Goal: Task Accomplishment & Management: Use online tool/utility

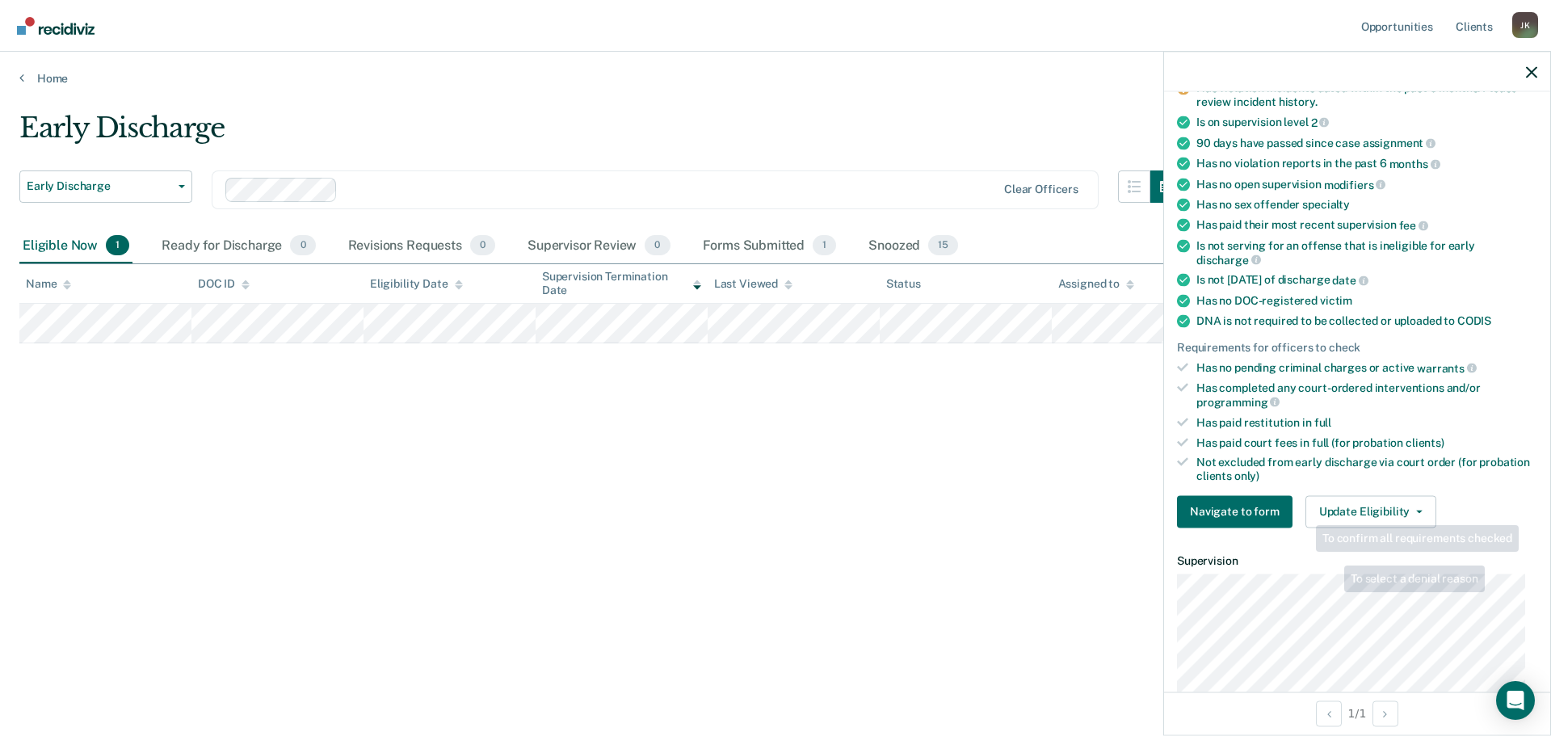
scroll to position [162, 0]
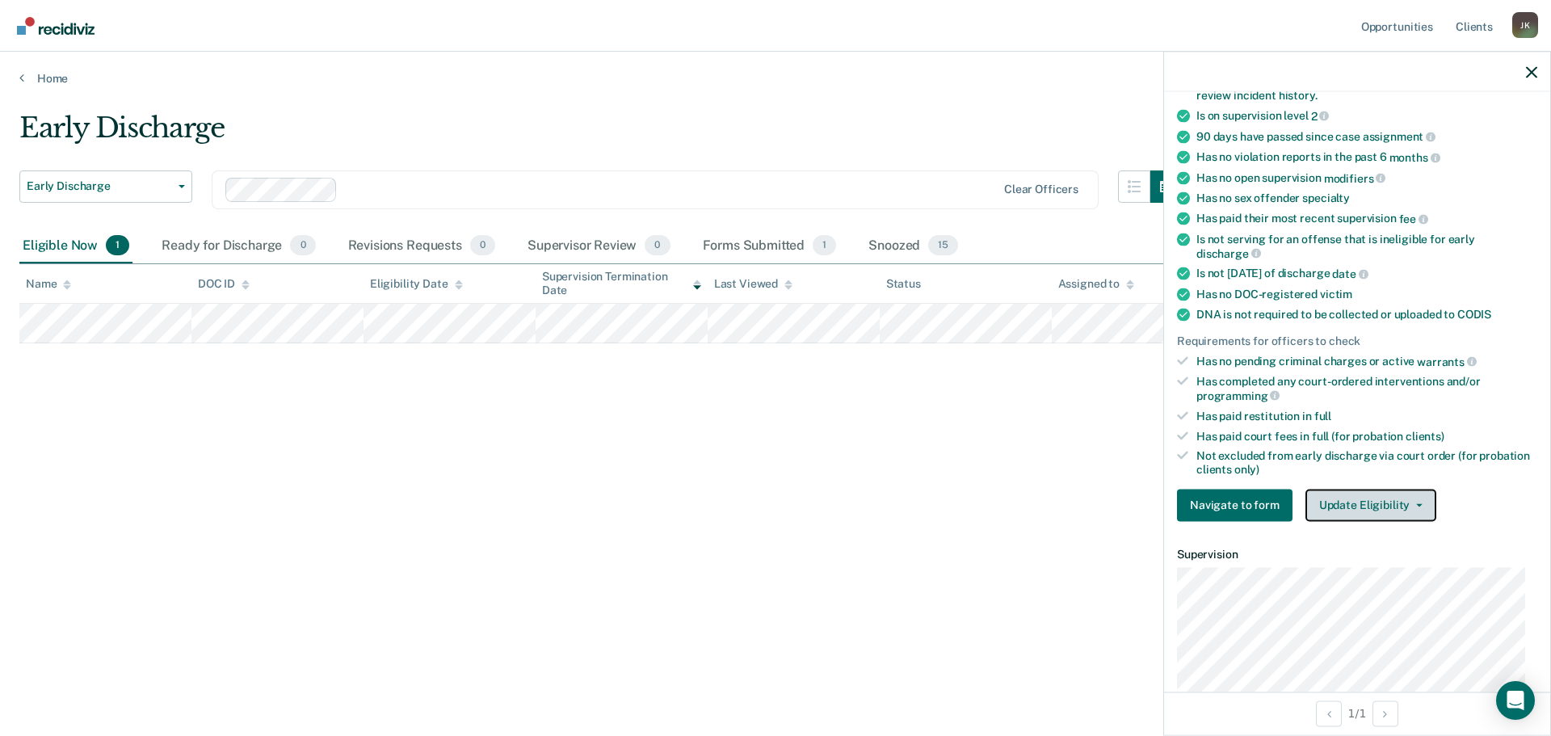
click at [1365, 502] on button "Update Eligibility" at bounding box center [1371, 505] width 131 height 32
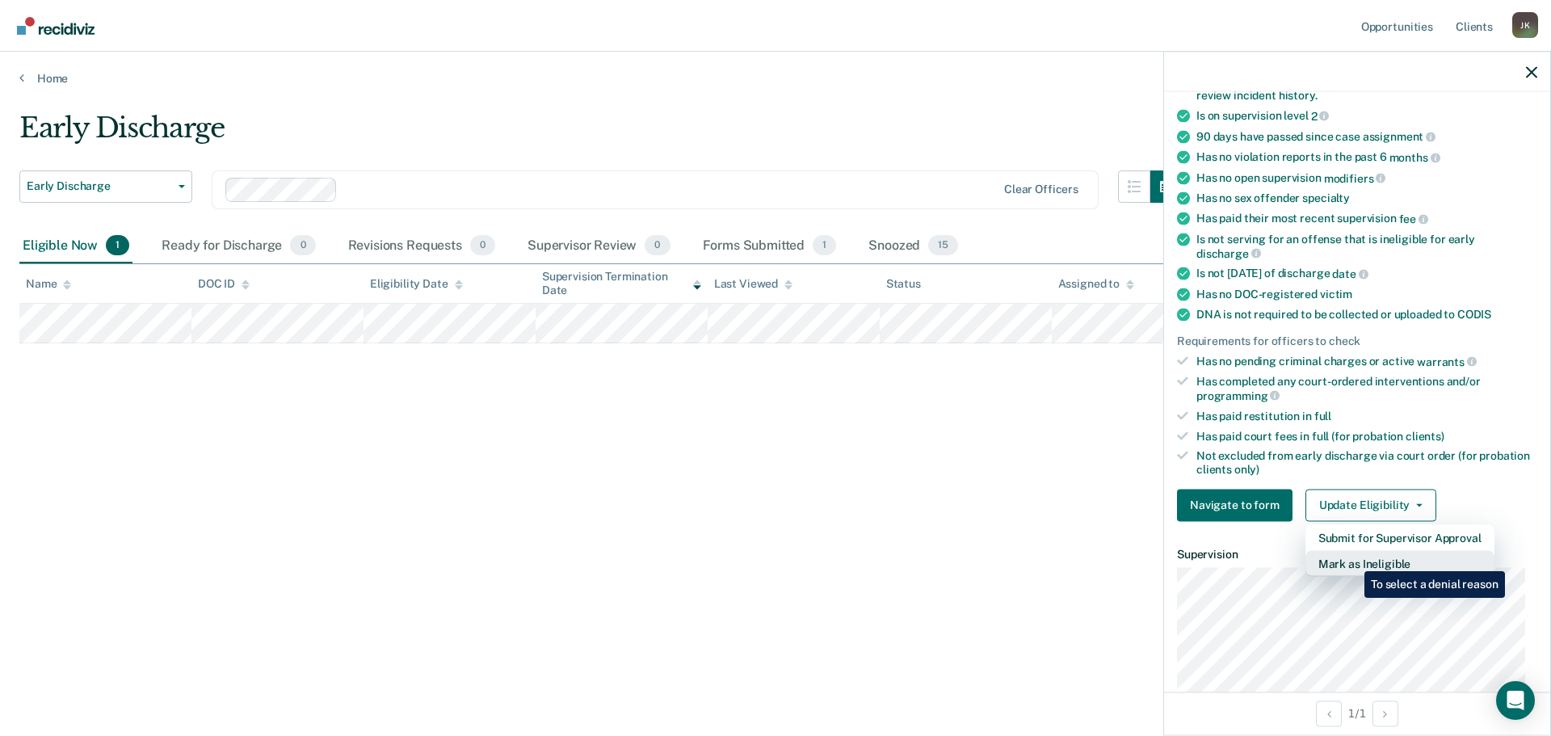
click at [1352, 559] on button "Mark as Ineligible" at bounding box center [1400, 563] width 189 height 26
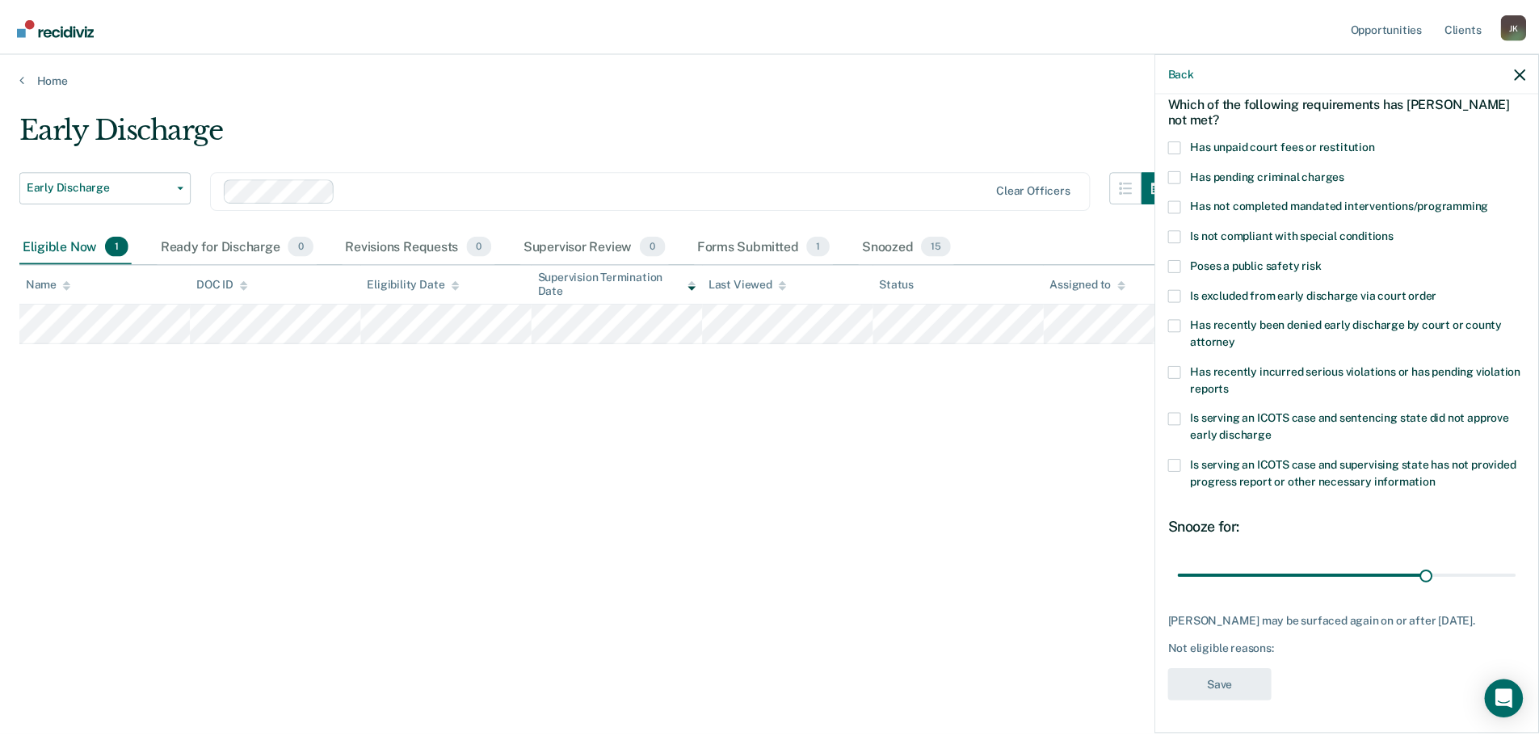
scroll to position [88, 0]
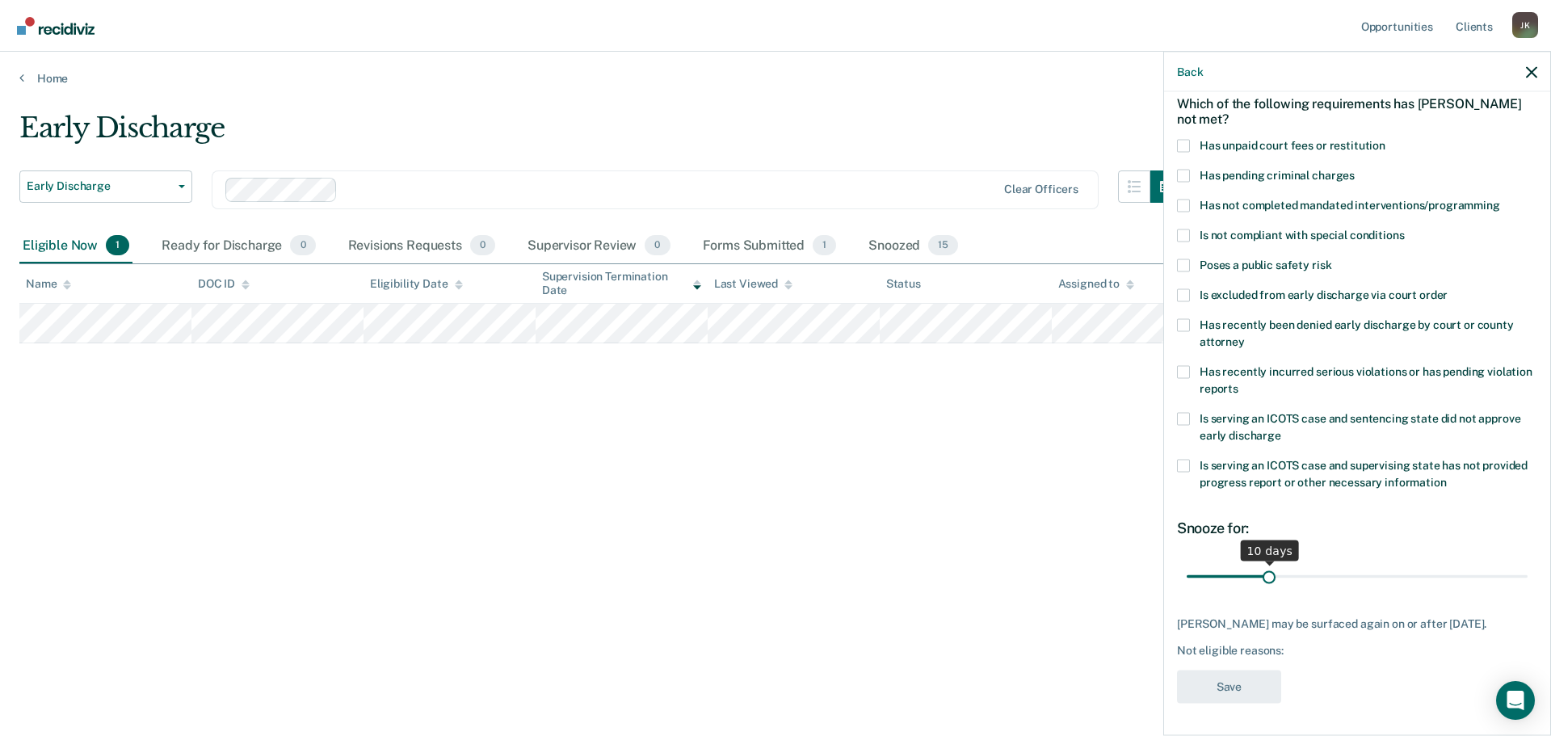
drag, startPoint x: 1428, startPoint y: 563, endPoint x: 1265, endPoint y: 575, distance: 163.6
type input "10"
click at [1265, 575] on input "range" at bounding box center [1357, 576] width 341 height 28
click at [1181, 199] on span at bounding box center [1183, 205] width 13 height 13
click at [1500, 199] on input "Has not completed mandated interventions/programming" at bounding box center [1500, 199] width 0 height 0
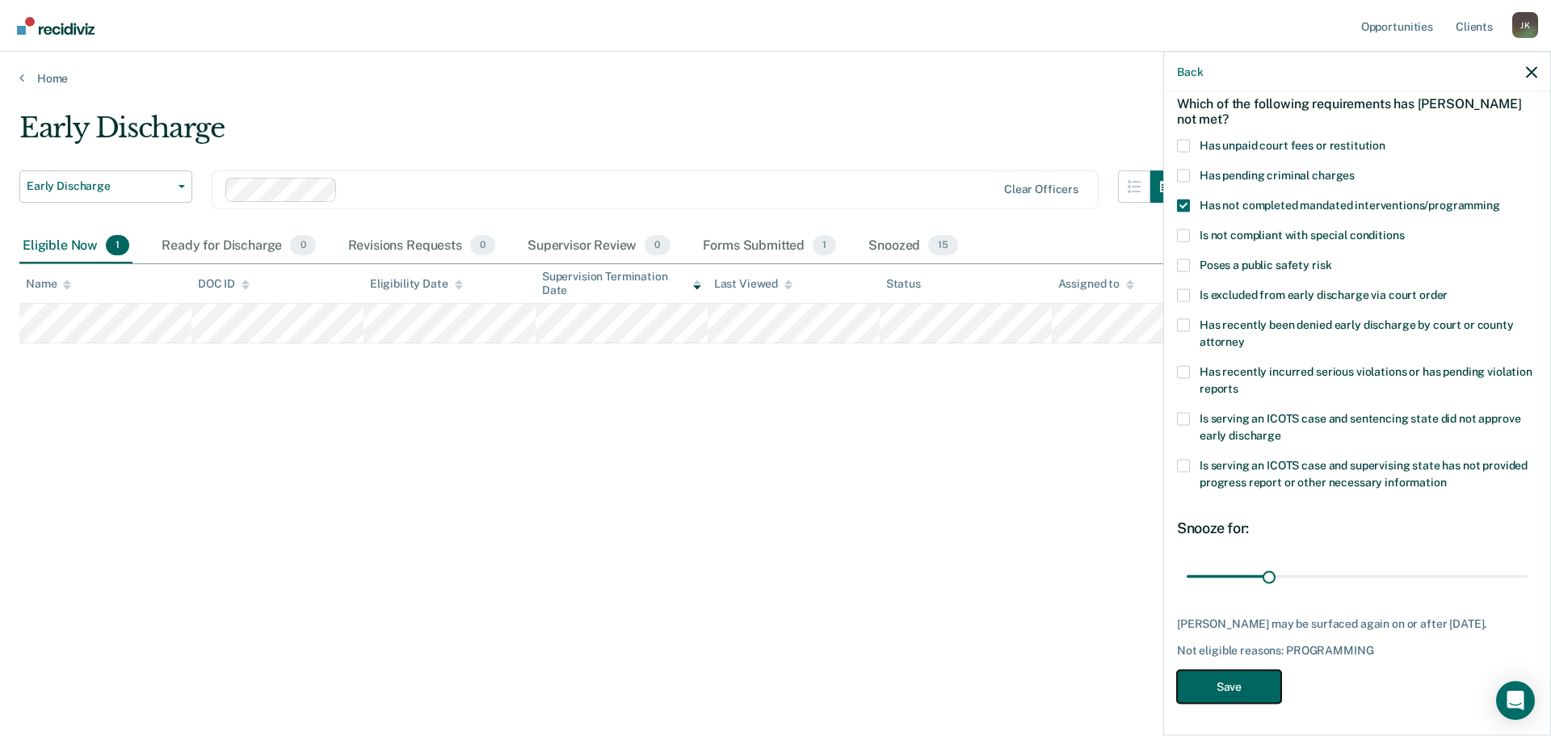
click at [1238, 683] on button "Save" at bounding box center [1229, 686] width 104 height 33
